Goal: Information Seeking & Learning: Check status

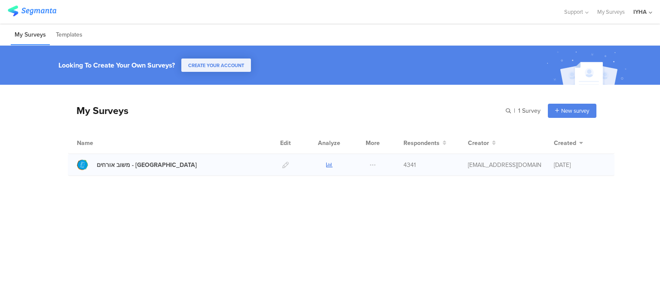
click at [331, 164] on icon at bounding box center [329, 165] width 6 height 6
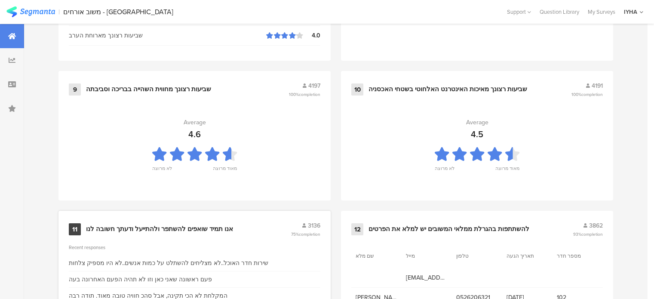
scroll to position [963, 0]
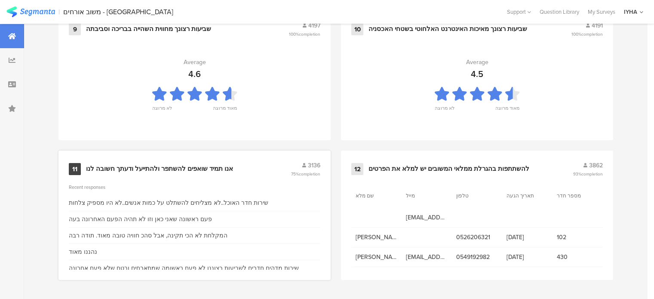
click at [158, 168] on div "אנו תמיד שואפים להשתפר ולהתייעל ודעתך חשובה לנו" at bounding box center [159, 169] width 147 height 9
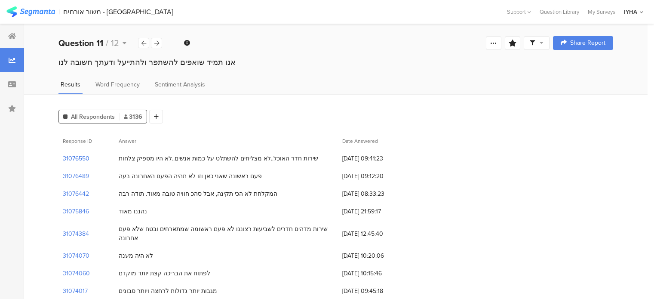
click at [73, 159] on section "31076550" at bounding box center [76, 158] width 27 height 9
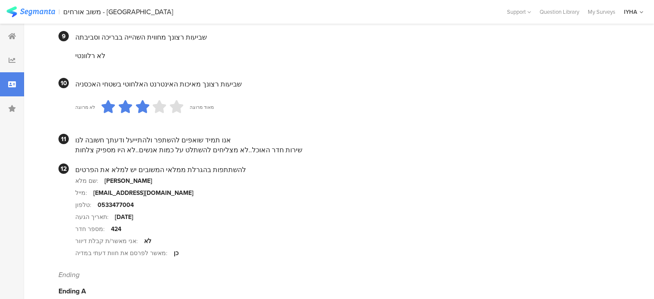
scroll to position [831, 0]
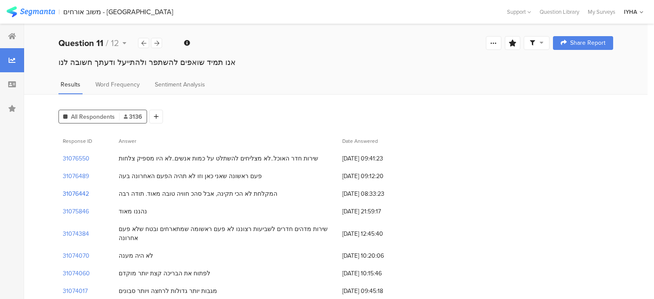
click at [79, 194] on section "31076442" at bounding box center [76, 193] width 26 height 9
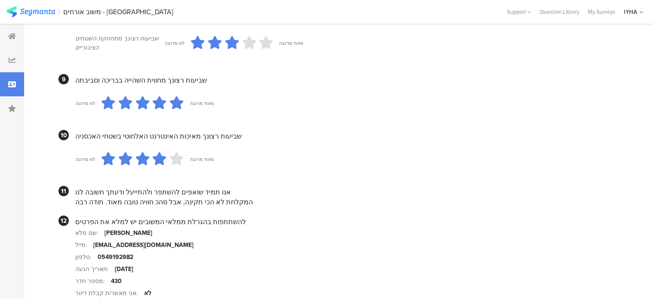
scroll to position [840, 0]
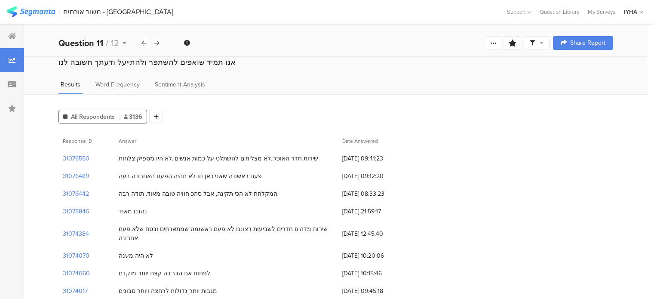
scroll to position [129, 0]
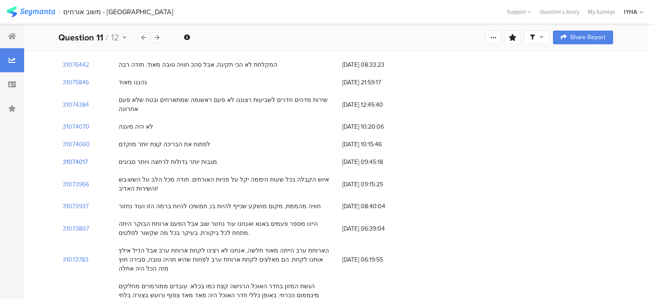
click at [75, 157] on section "31074017" at bounding box center [75, 161] width 25 height 9
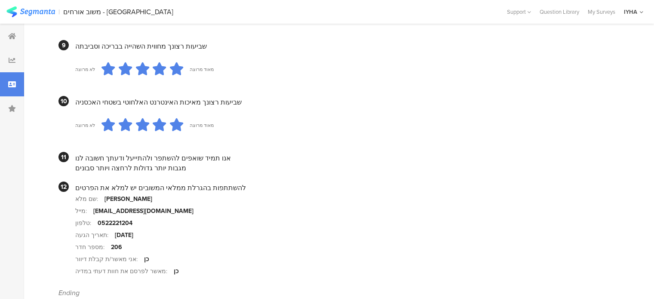
scroll to position [849, 0]
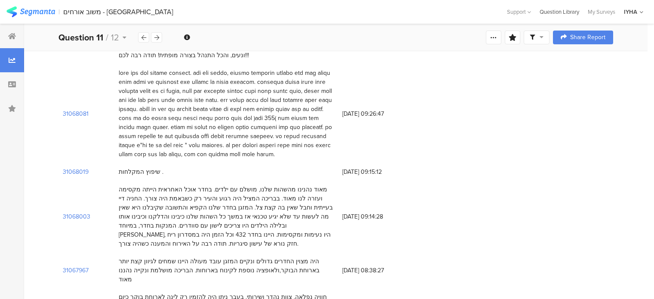
scroll to position [129, 0]
